Goal: Task Accomplishment & Management: Complete application form

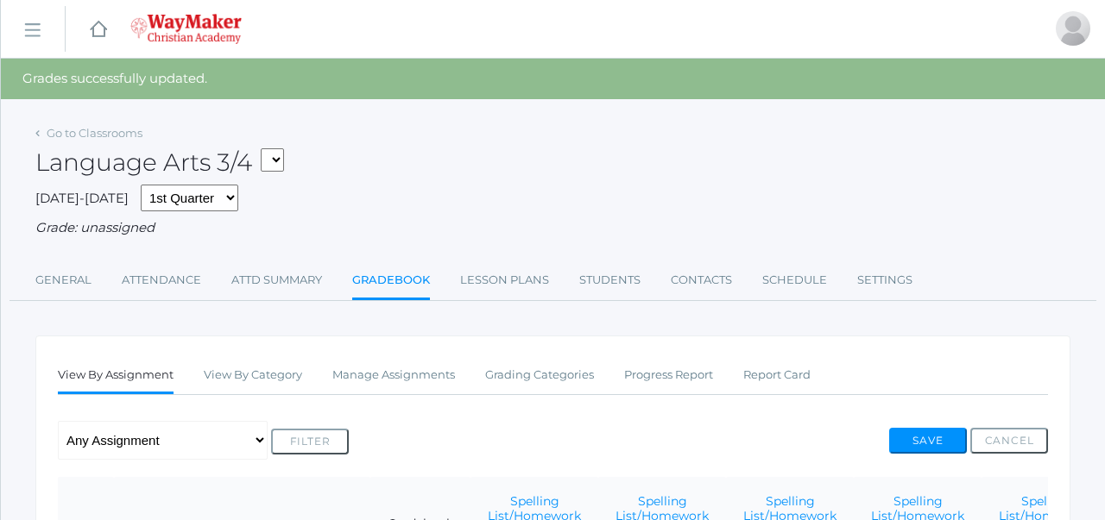
click at [283, 160] on select "03ELEM - Language Arts 3/4 03ELEM - History 3/4 03ELEM - Science 3/4 03ELEM - M…" at bounding box center [272, 159] width 23 height 23
select select "2535"
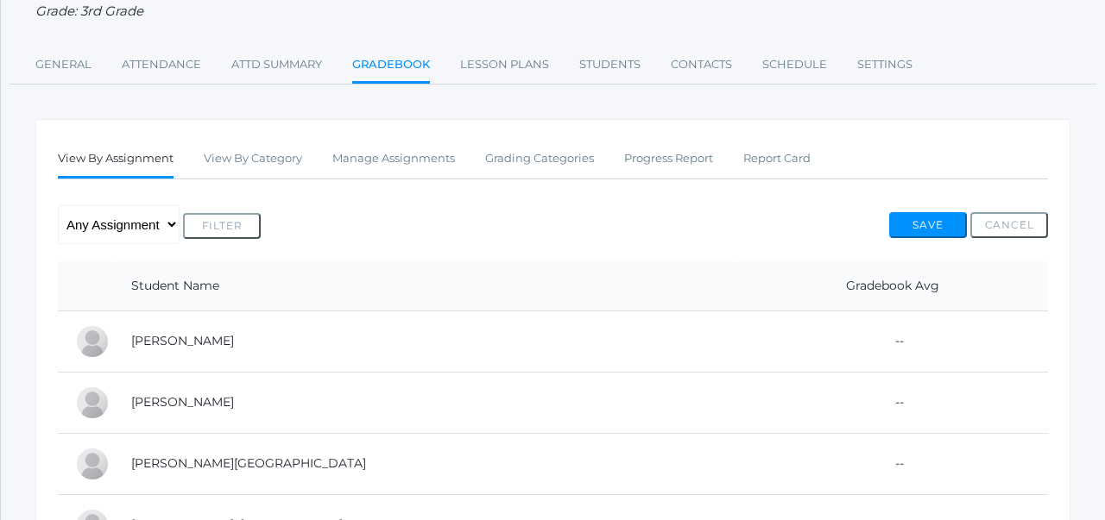
scroll to position [174, 0]
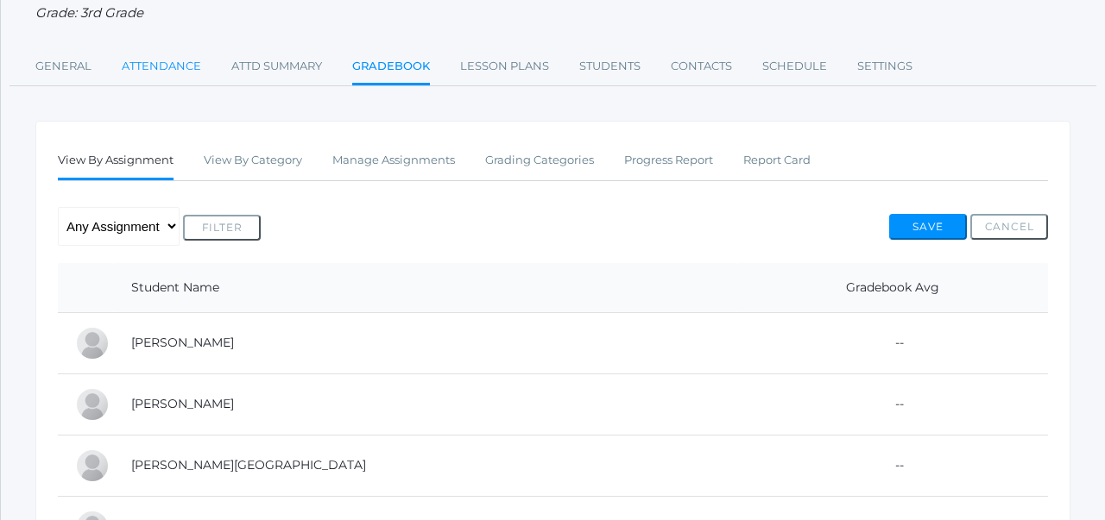
click at [156, 69] on link "Attendance" at bounding box center [161, 66] width 79 height 35
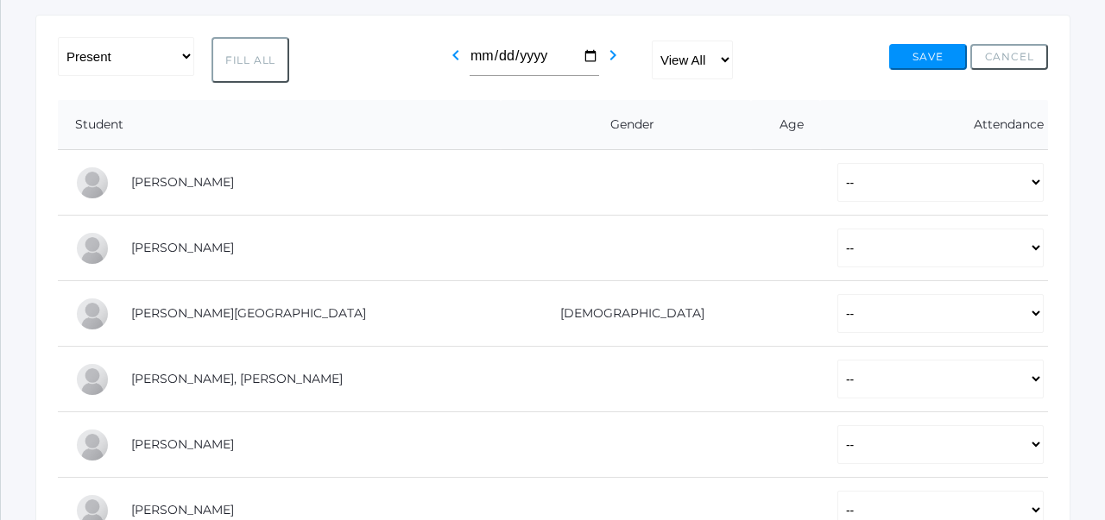
scroll to position [287, 0]
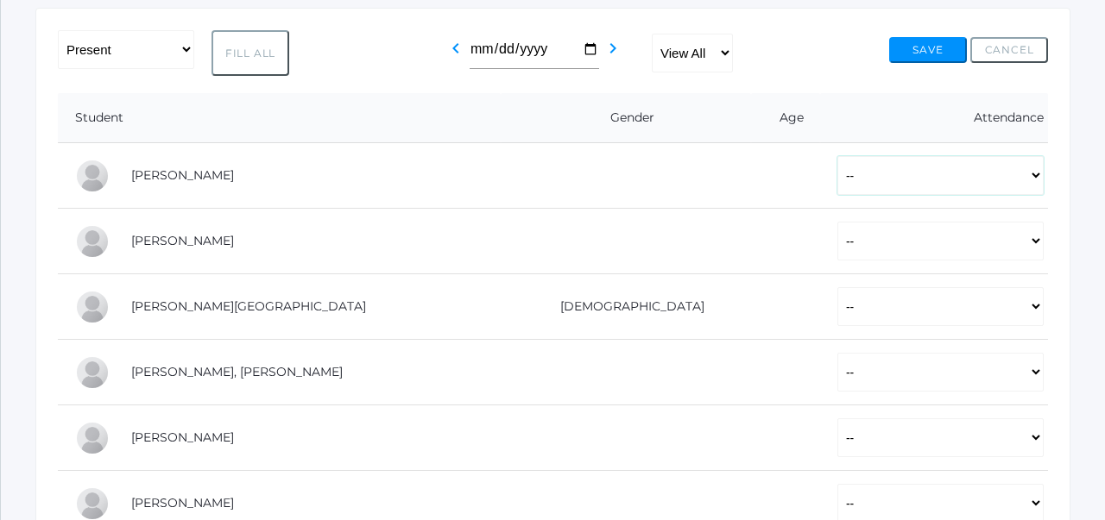
click at [863, 175] on select "-- Present Tardy Excused Tardy Unexcused Absent Excused Absent Unexcused" at bounding box center [940, 175] width 206 height 39
select select "P"
click at [837, 240] on select "-- Present Tardy Excused Tardy Unexcused Absent Excused Absent Unexcused" at bounding box center [940, 241] width 206 height 39
select select "P"
click at [837, 305] on select "-- Present Tardy Excused Tardy Unexcused Absent Excused Absent Unexcused" at bounding box center [940, 306] width 206 height 39
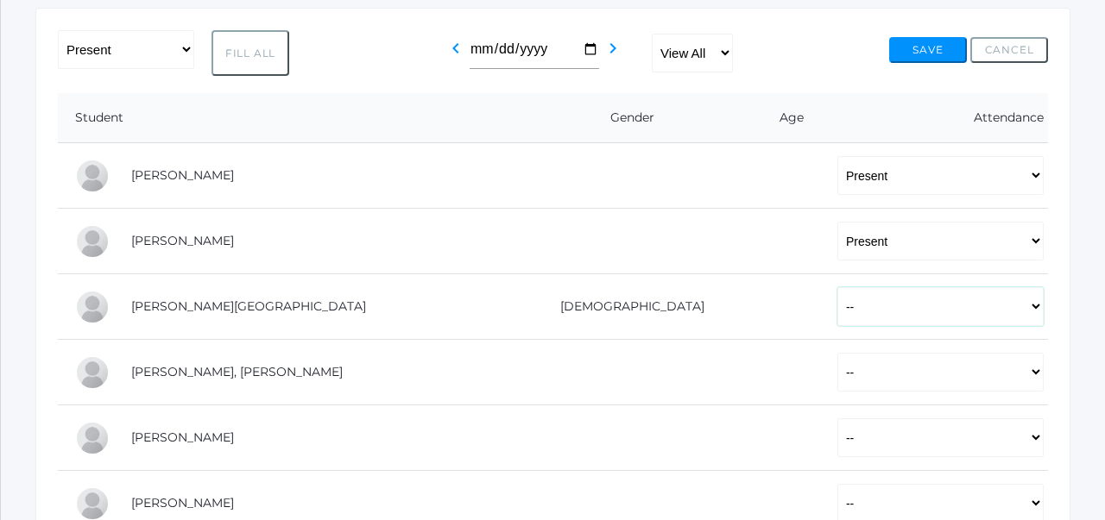
select select "P"
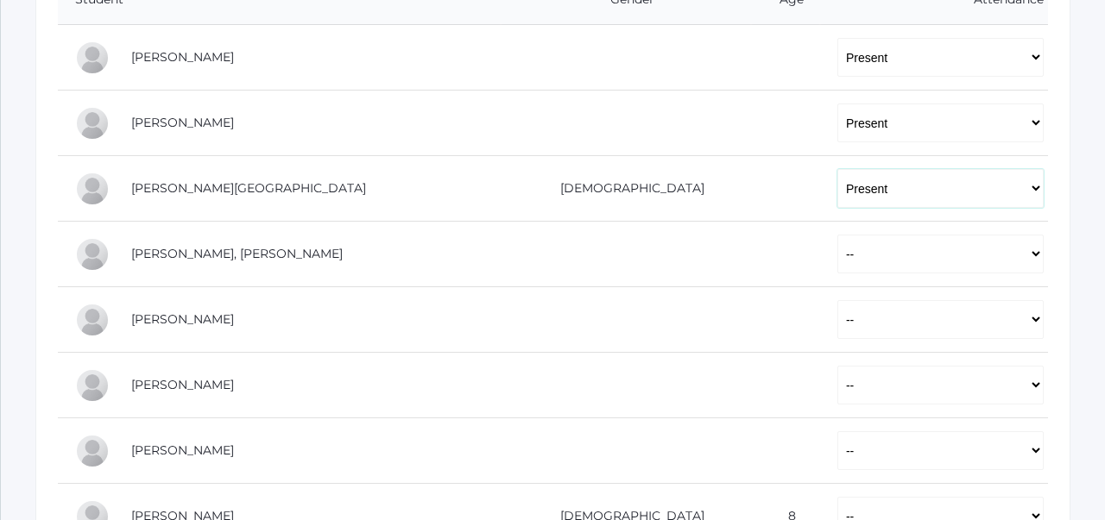
scroll to position [442, 0]
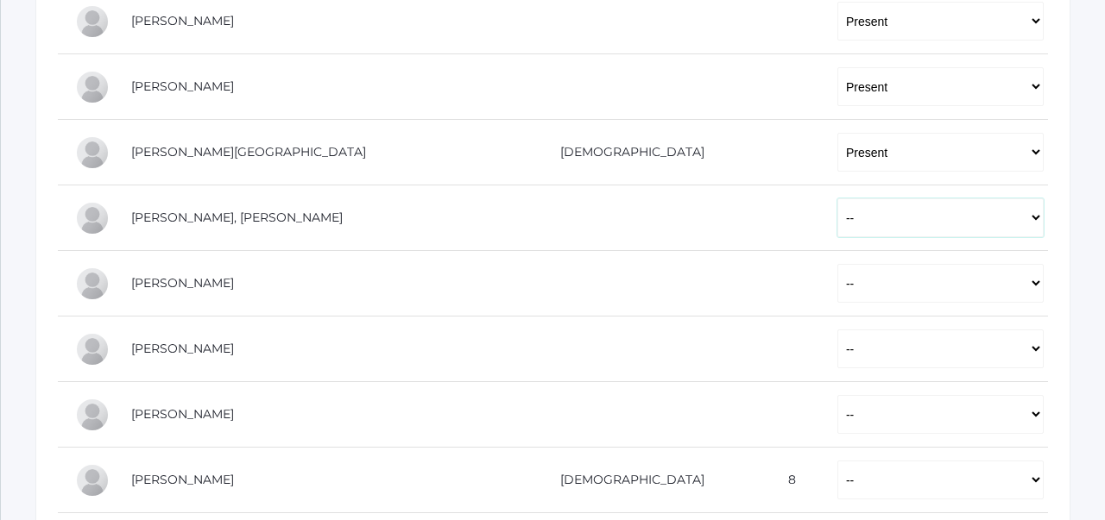
click at [837, 209] on select "-- Present Tardy Excused Tardy Unexcused Absent Excused Absent Unexcused" at bounding box center [940, 217] width 206 height 39
select select "P"
click at [837, 280] on select "-- Present Tardy Excused Tardy Unexcused Absent Excused Absent Unexcused" at bounding box center [940, 283] width 206 height 39
select select "P"
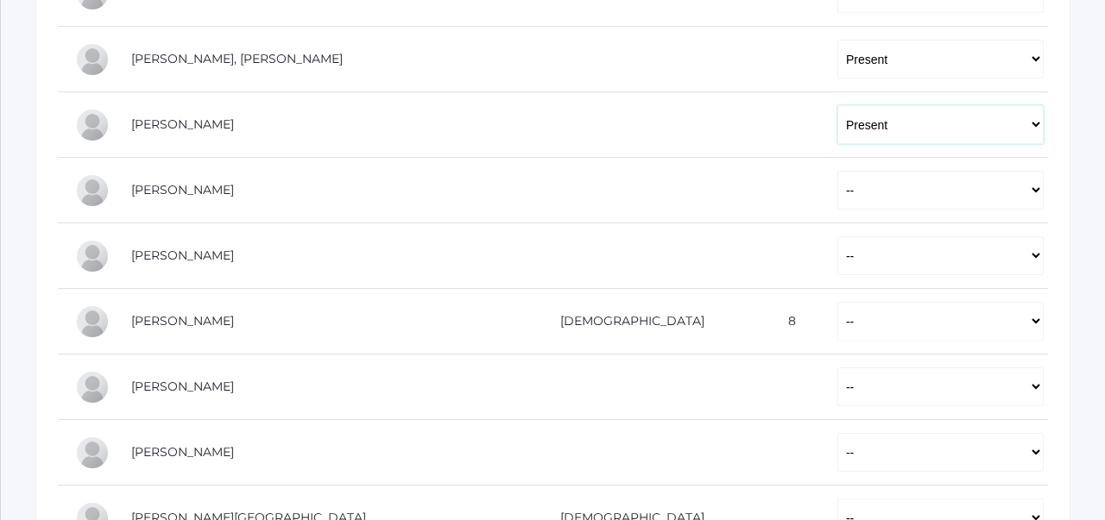
scroll to position [605, 0]
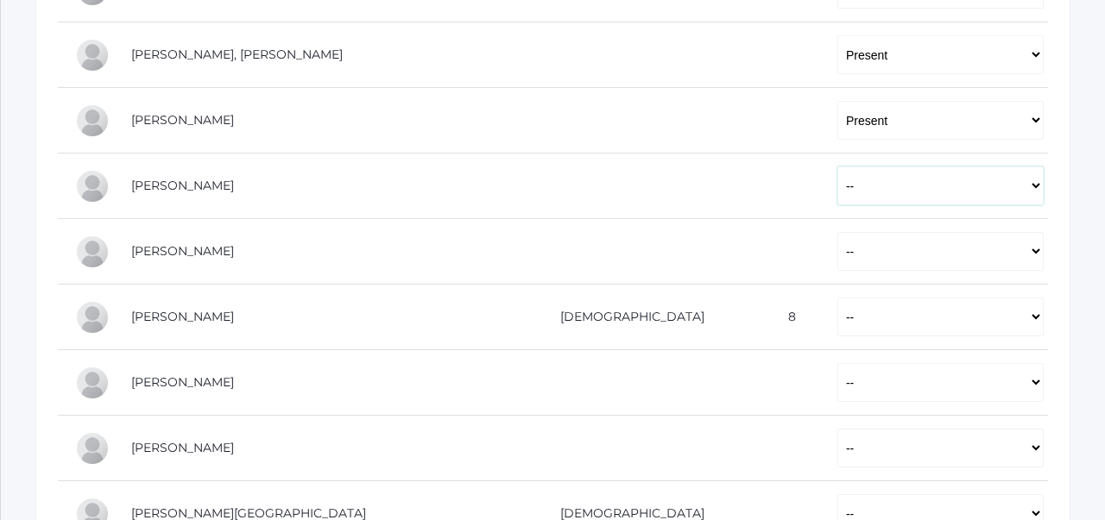
click at [837, 188] on select "-- Present Tardy Excused Tardy Unexcused Absent Excused Absent Unexcused" at bounding box center [940, 186] width 206 height 39
select select "P"
click at [837, 248] on select "-- Present Tardy Excused Tardy Unexcused Absent Excused Absent Unexcused" at bounding box center [940, 251] width 206 height 39
select select "P"
click at [837, 306] on select "-- Present Tardy Excused Tardy Unexcused Absent Excused Absent Unexcused" at bounding box center [940, 317] width 206 height 39
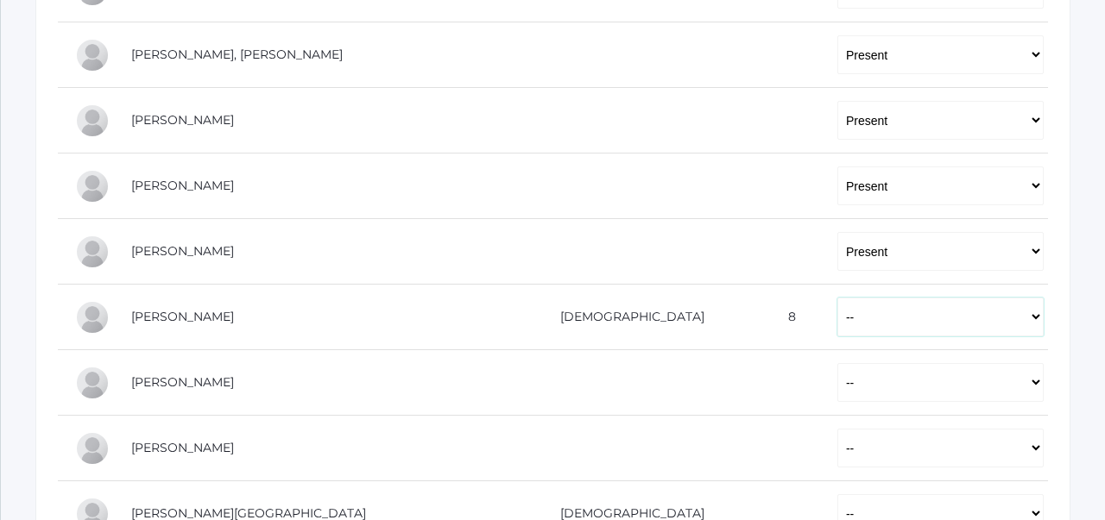
select select "P"
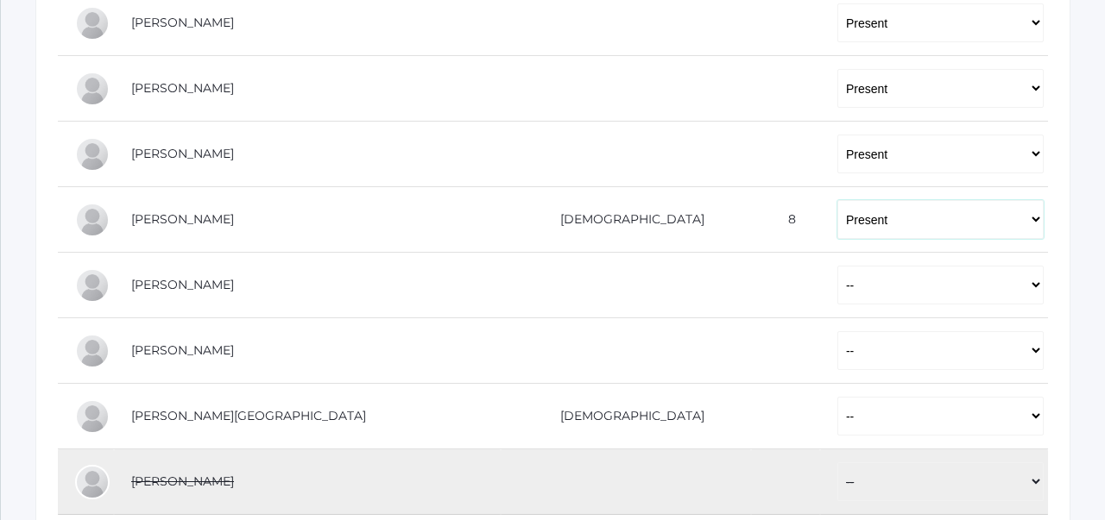
scroll to position [703, 0]
click at [837, 281] on select "-- Present Tardy Excused Tardy Unexcused Absent Excused Absent Unexcused" at bounding box center [940, 284] width 206 height 39
select select "P"
click at [837, 344] on select "-- Present Tardy Excused Tardy Unexcused Absent Excused Absent Unexcused" at bounding box center [940, 349] width 206 height 39
select select "P"
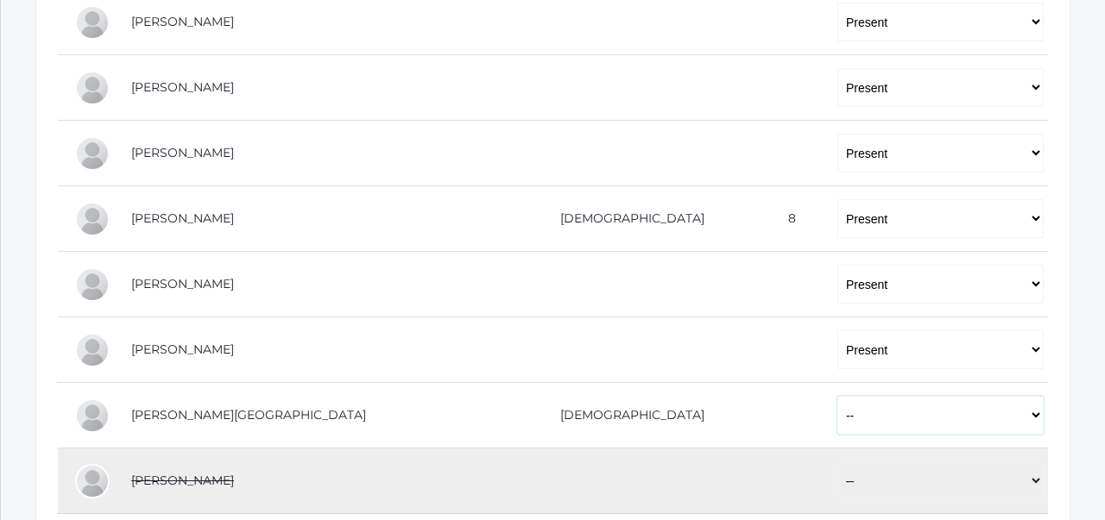
click at [837, 418] on select "-- Present Tardy Excused Tardy Unexcused Absent Excused Absent Unexcused" at bounding box center [940, 415] width 206 height 39
select select "P"
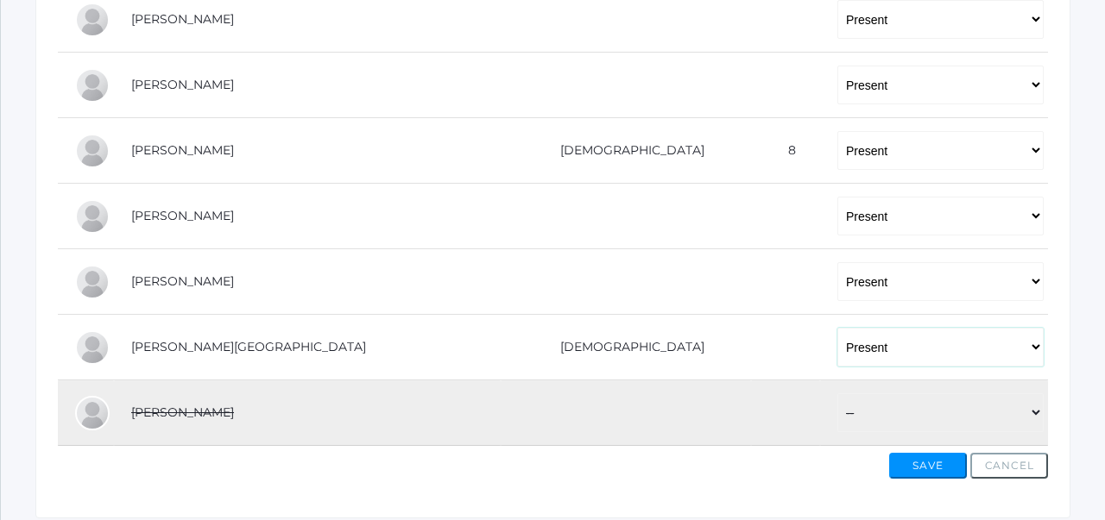
scroll to position [832, 0]
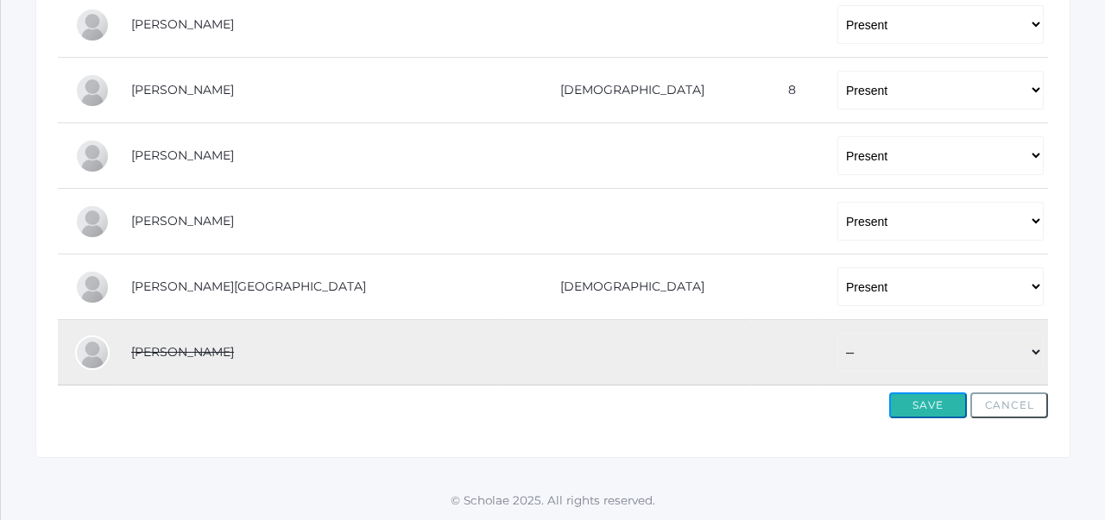
click at [929, 408] on button "Save" at bounding box center [928, 406] width 78 height 26
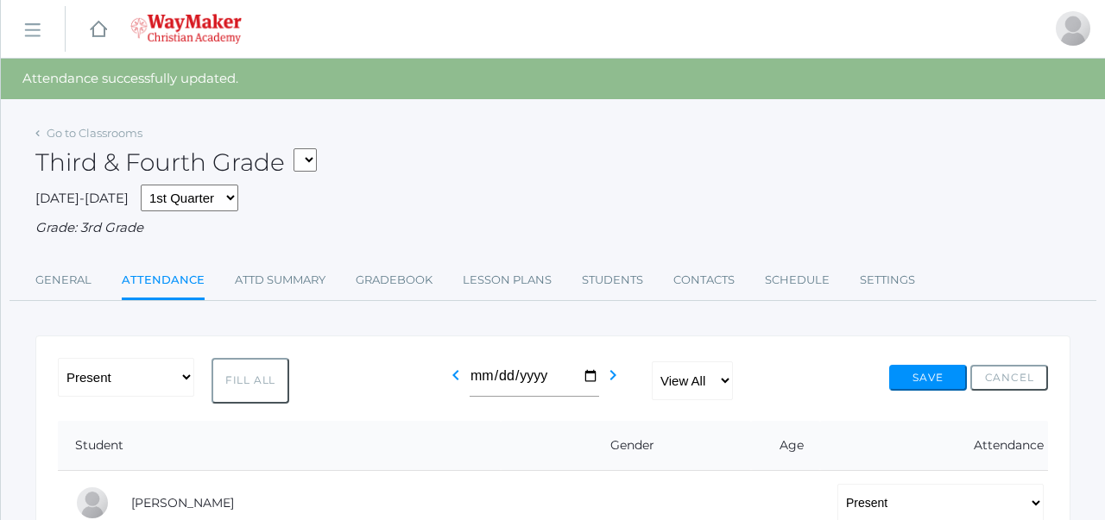
click at [311, 155] on select "03ELEM - Language Arts 3/4 03ELEM - History 3/4 03ELEM - Science 3/4 03ELEM - M…" at bounding box center [304, 159] width 23 height 23
select select "2572"
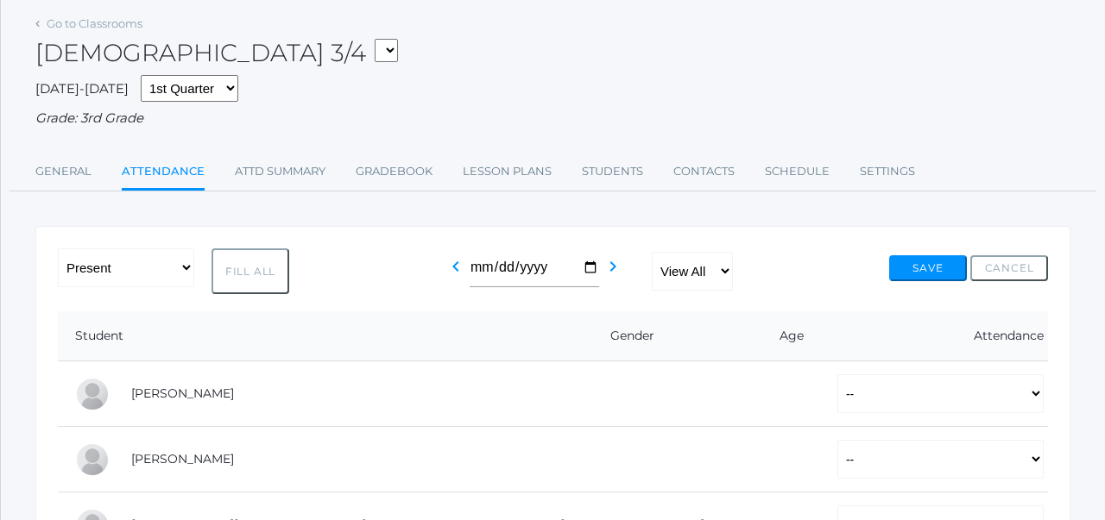
scroll to position [66, 0]
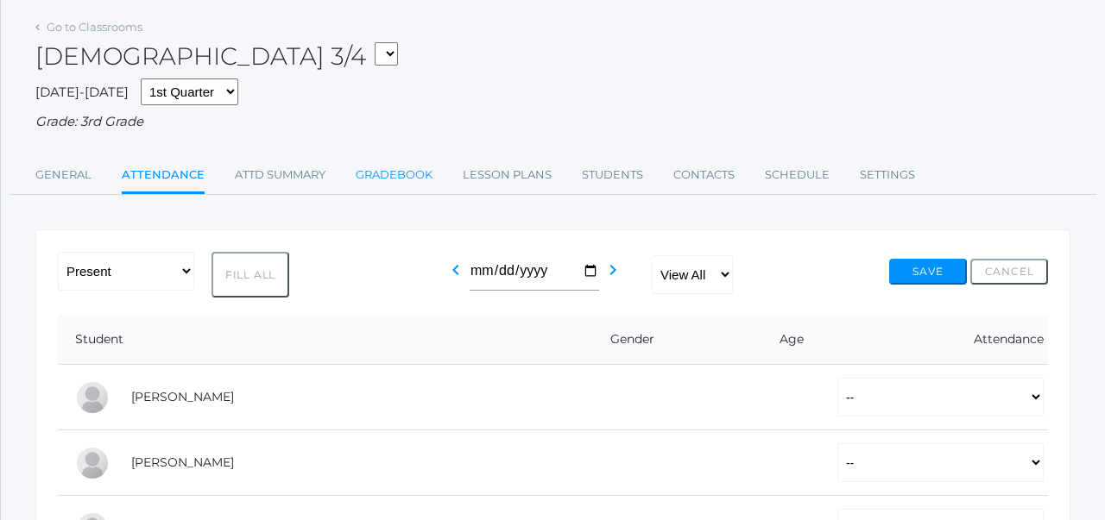
click at [400, 173] on link "Gradebook" at bounding box center [394, 175] width 77 height 35
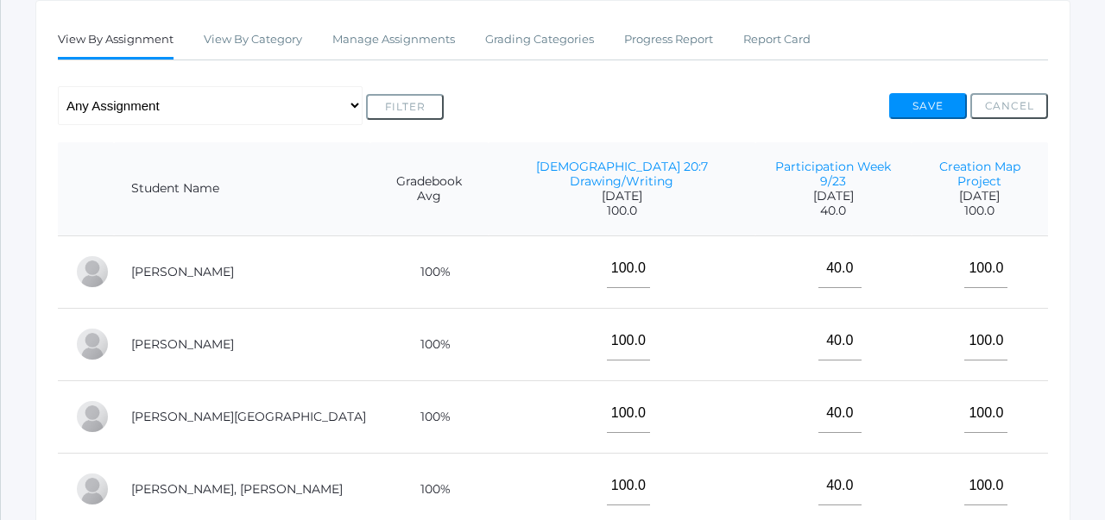
scroll to position [296, 0]
click at [400, 41] on link "Manage Assignments" at bounding box center [393, 39] width 123 height 35
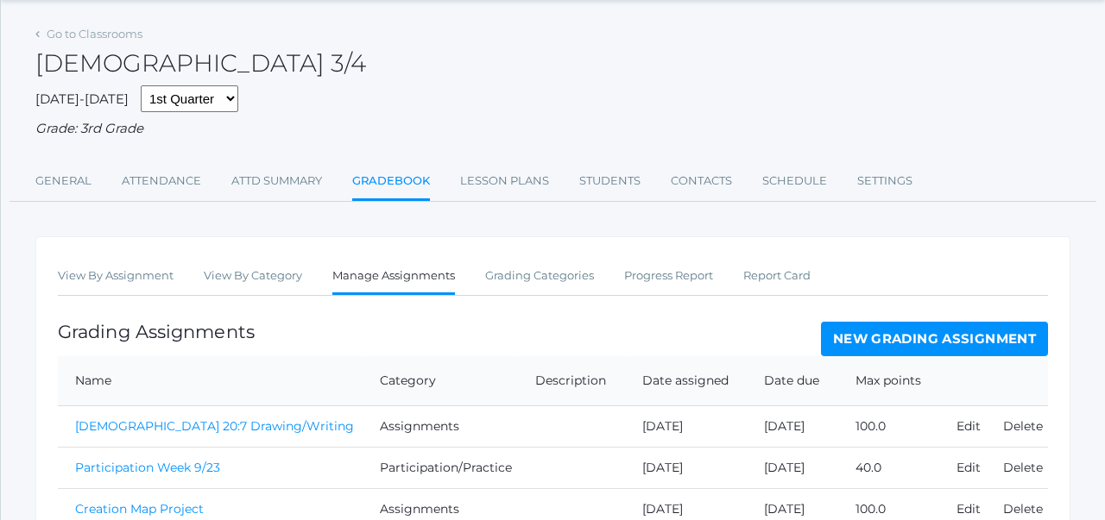
scroll to position [182, 0]
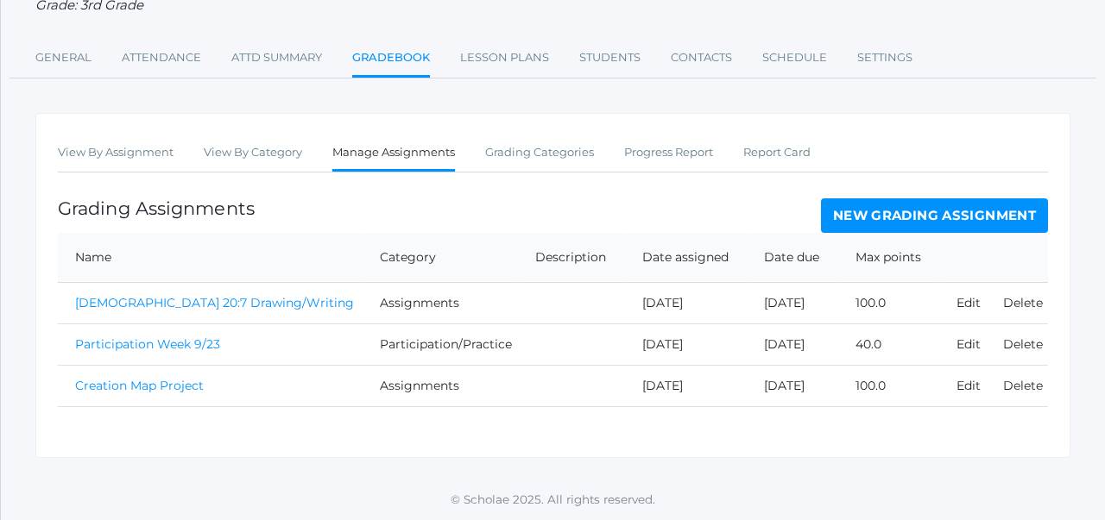
drag, startPoint x: 940, startPoint y: 217, endPoint x: 658, endPoint y: 16, distance: 345.8
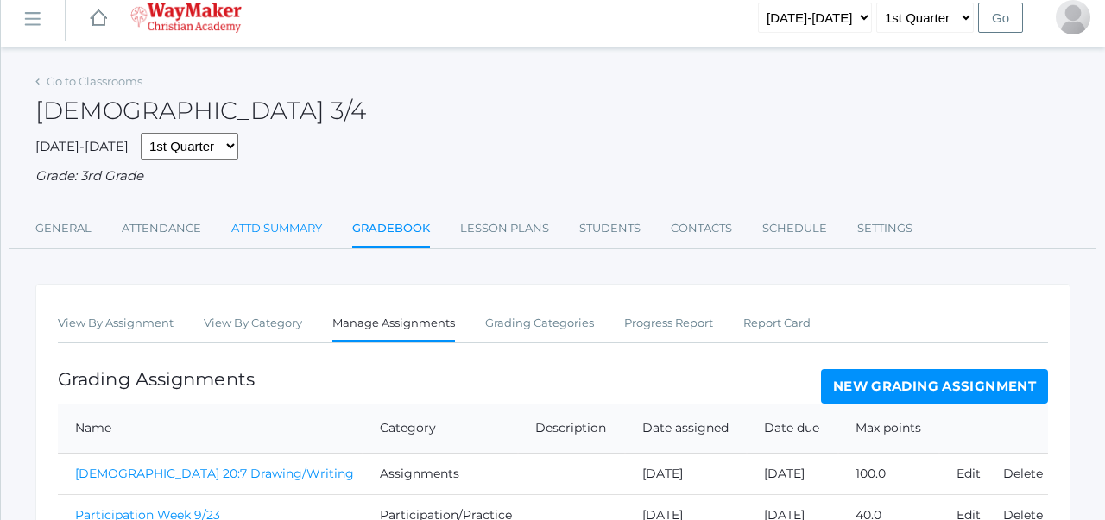
scroll to position [0, 0]
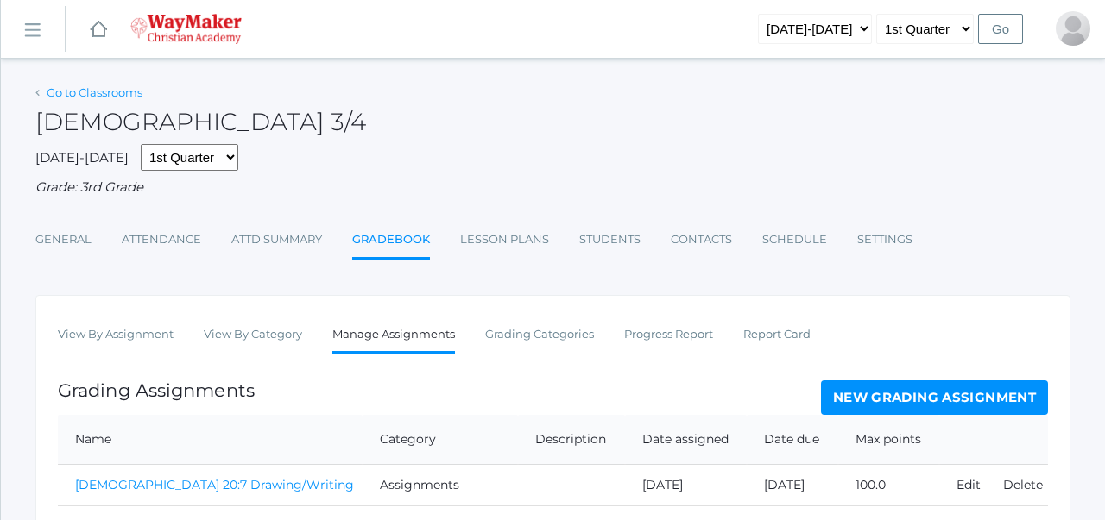
click at [123, 90] on link "Go to Classrooms" at bounding box center [95, 92] width 96 height 14
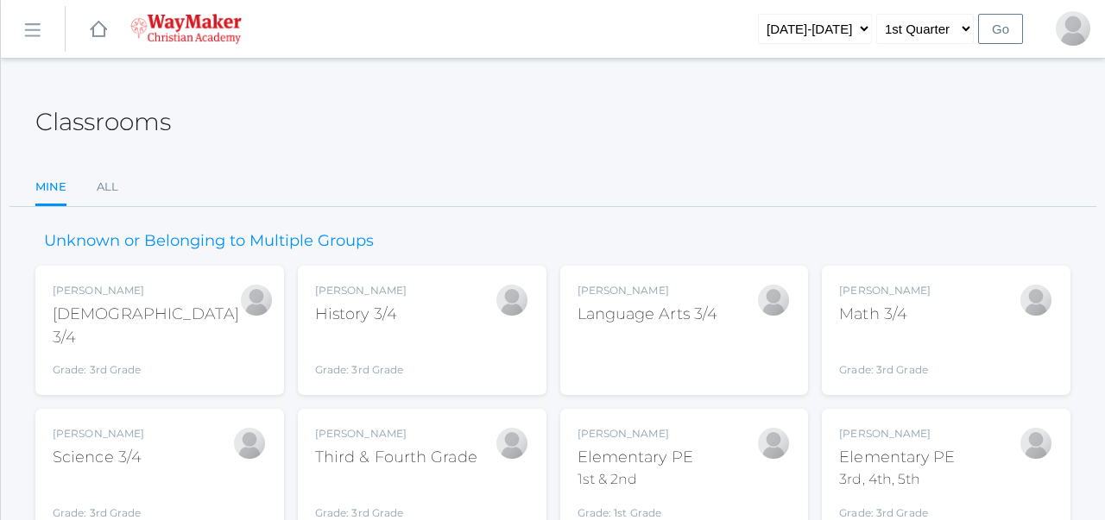
scroll to position [80, 0]
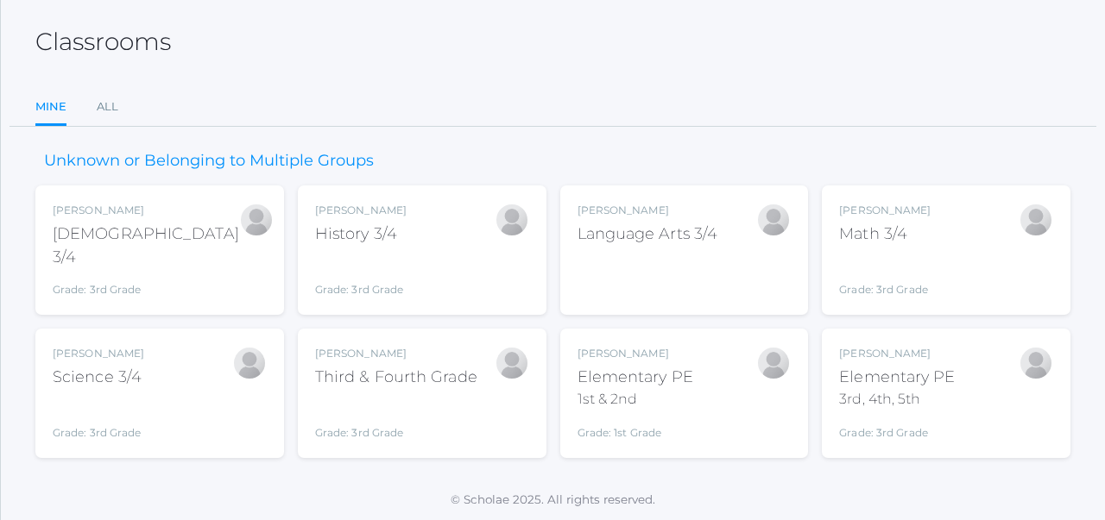
click at [447, 359] on div "Joshua Bennett" at bounding box center [396, 354] width 162 height 16
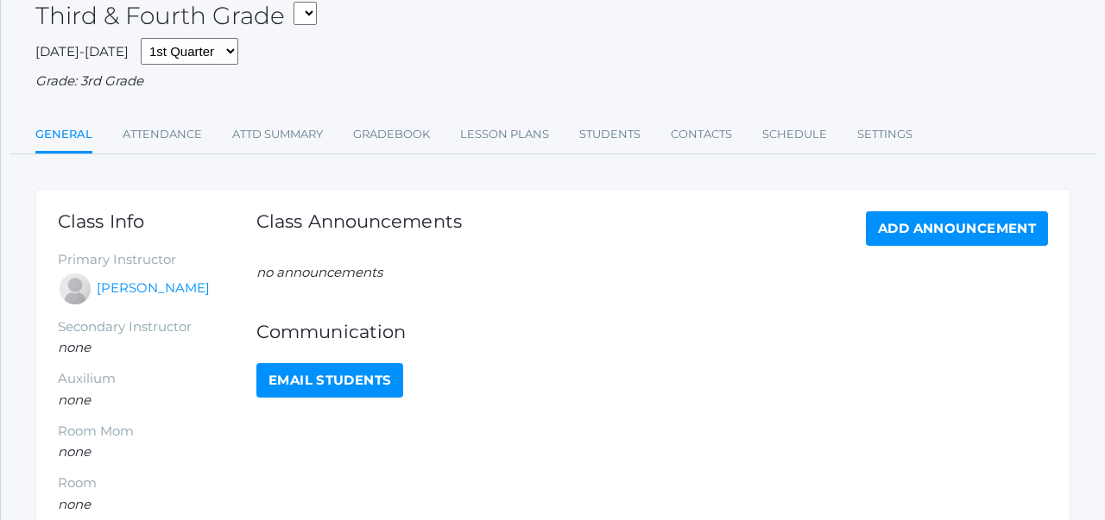
scroll to position [94, 0]
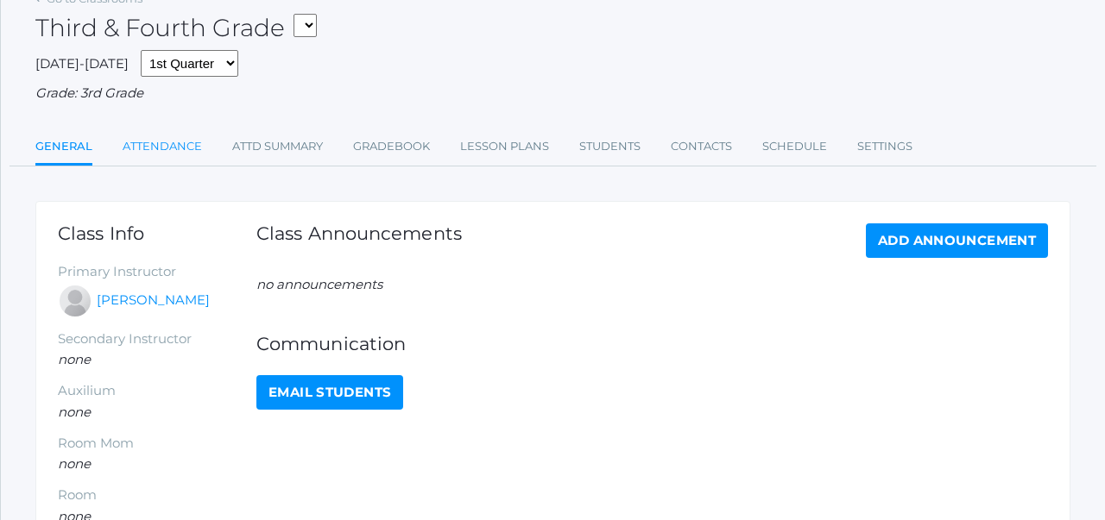
click at [169, 150] on link "Attendance" at bounding box center [162, 146] width 79 height 35
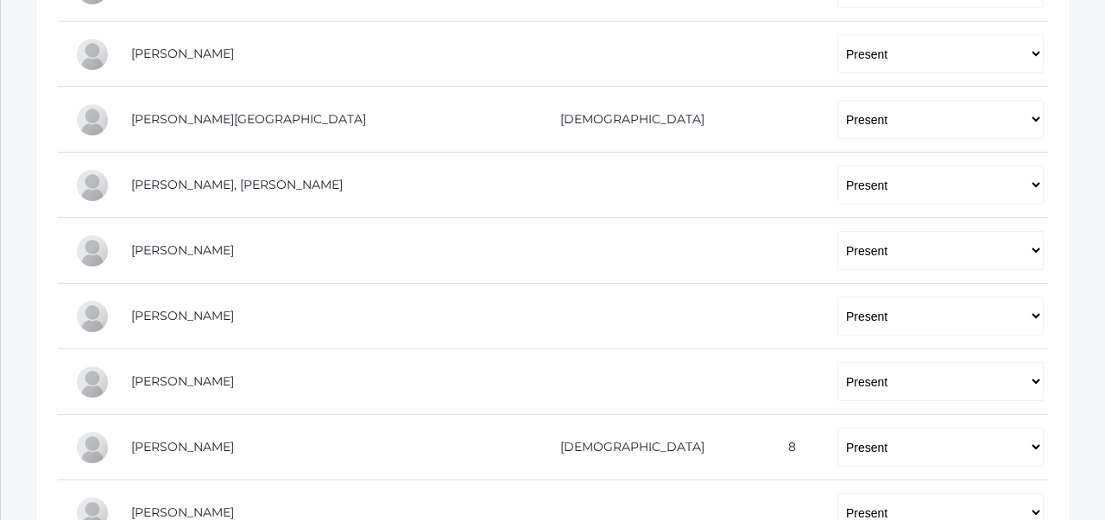
scroll to position [482, 0]
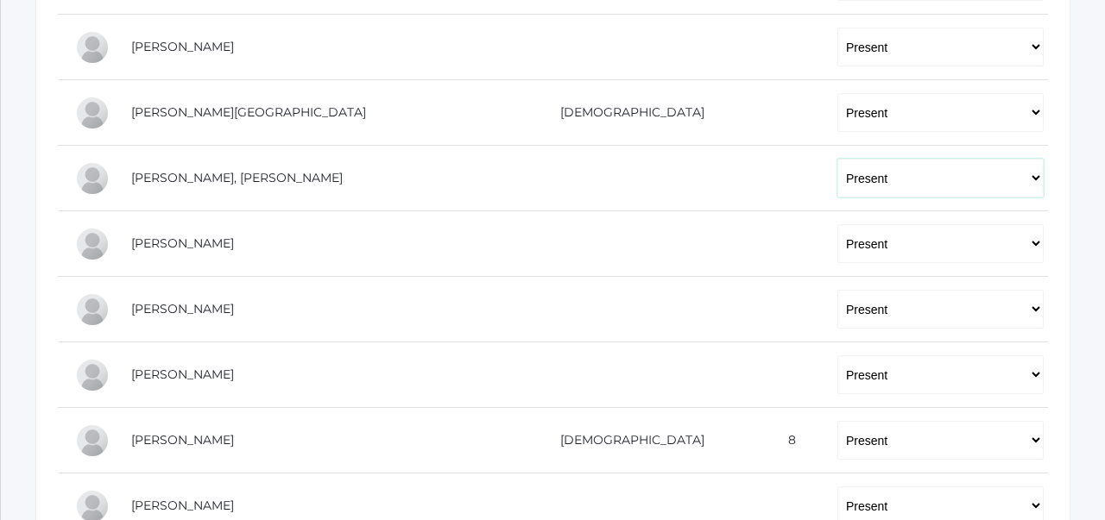
click at [837, 181] on select "-- Present Tardy Excused Tardy Unexcused Absent Excused Absent Unexcused" at bounding box center [940, 178] width 206 height 39
select select "TE"
click at [751, 177] on td at bounding box center [785, 179] width 69 height 66
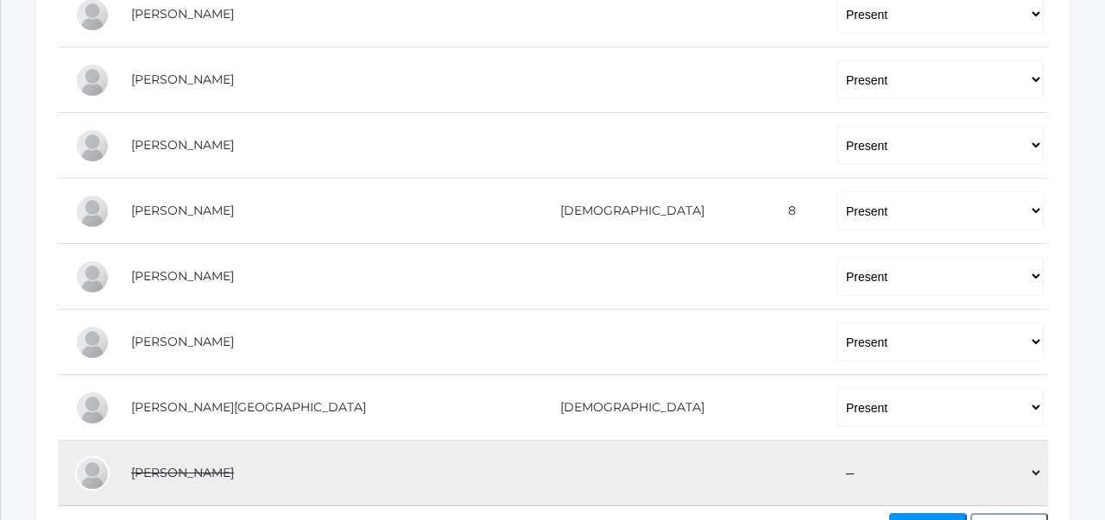
scroll to position [734, 0]
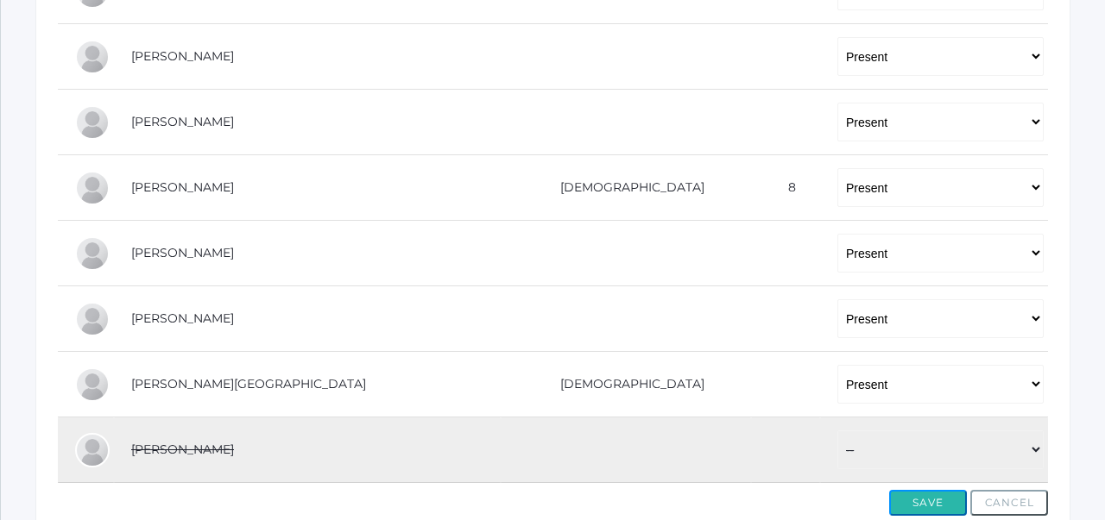
click at [913, 504] on button "Save" at bounding box center [928, 503] width 78 height 26
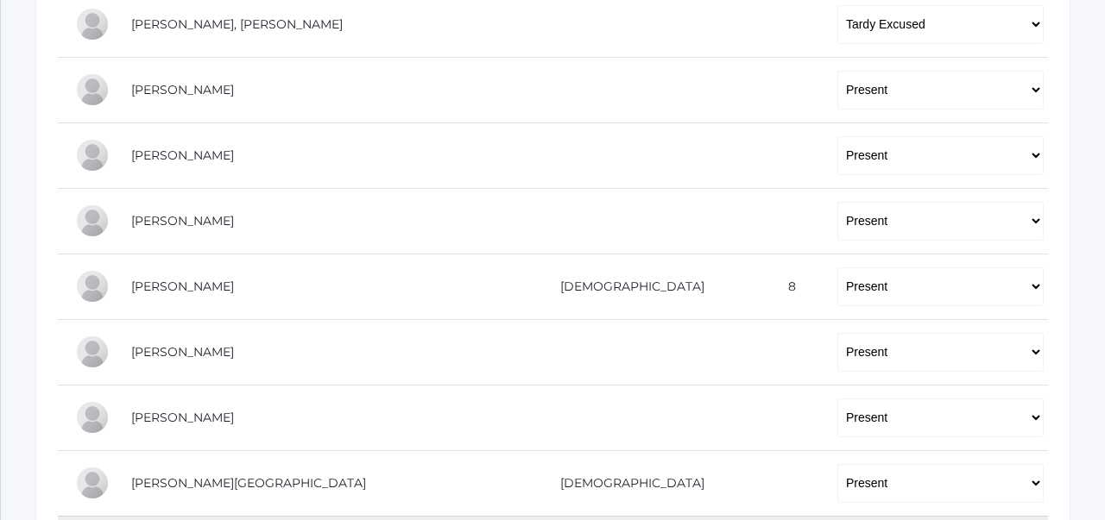
scroll to position [682, 0]
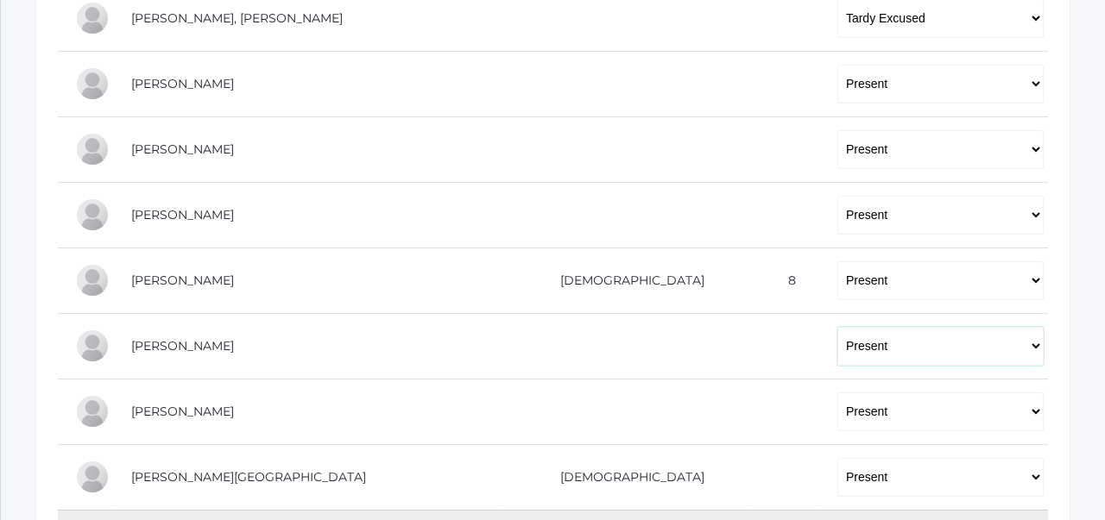
click at [853, 350] on select "-- Present Tardy Excused Tardy Unexcused Absent Excused Absent Unexcused" at bounding box center [940, 346] width 206 height 39
select select "TE"
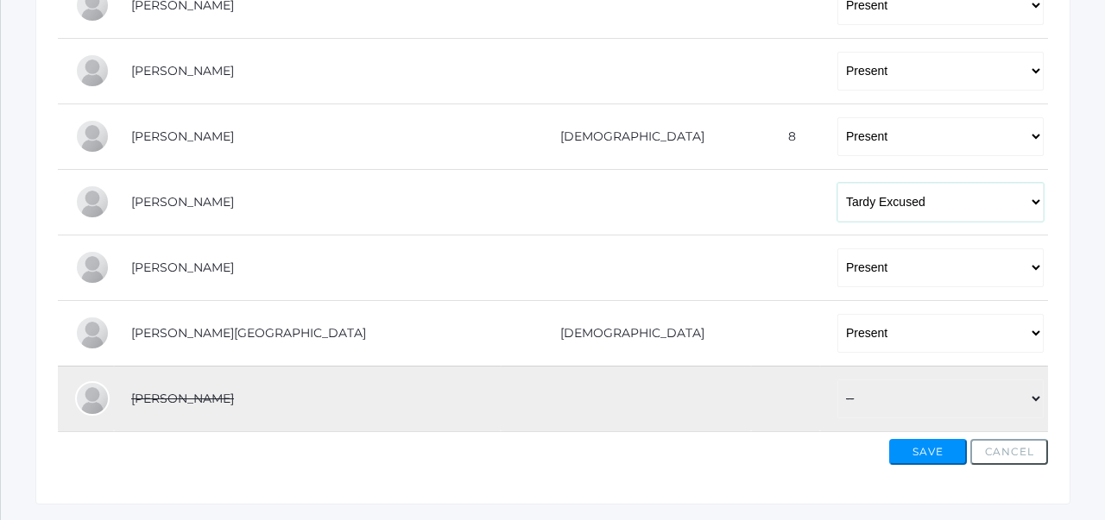
scroll to position [828, 0]
click at [928, 458] on button "Save" at bounding box center [928, 450] width 78 height 26
